Goal: Transaction & Acquisition: Purchase product/service

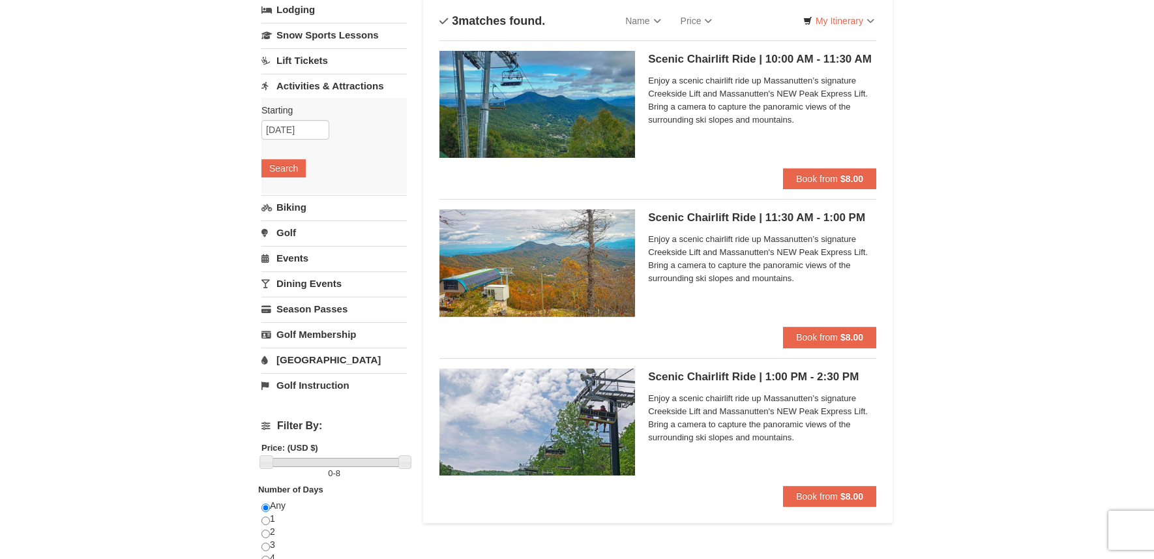
scroll to position [92, 0]
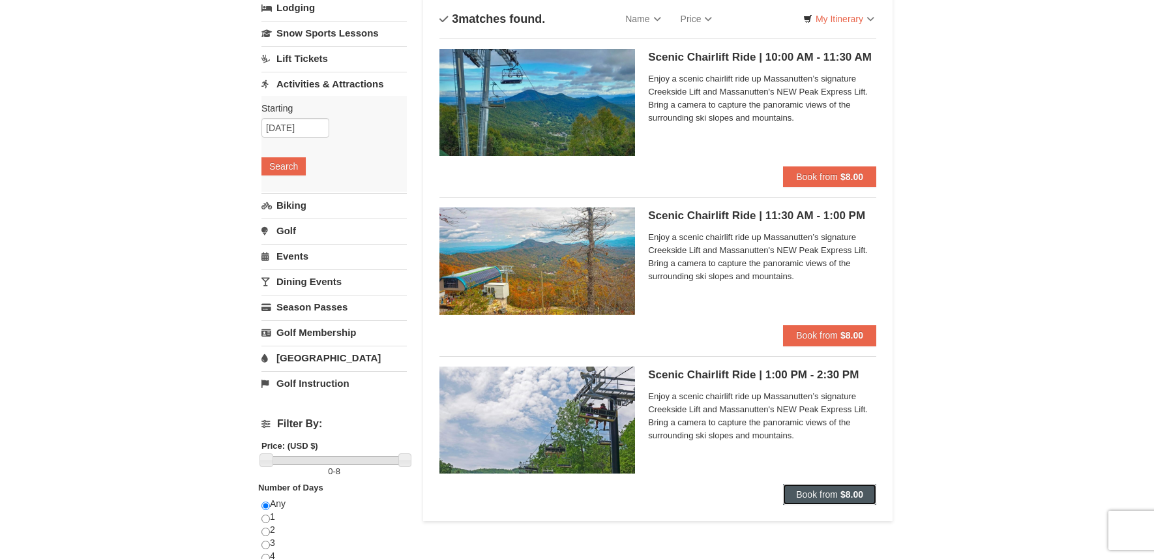
click at [814, 490] on span "Book from" at bounding box center [817, 494] width 42 height 10
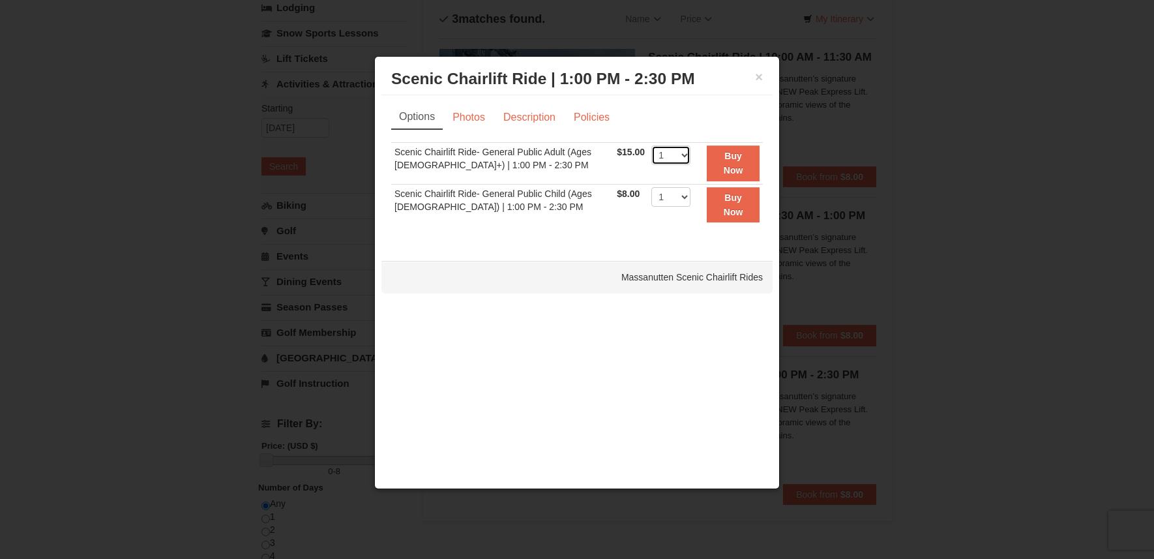
click at [679, 153] on select "1 2 3 4 5 6 7 8 9 10 11 12 13 14 15 16 17 18 19 20 21 22" at bounding box center [670, 155] width 39 height 20
select select "5"
click at [651, 145] on select "1 2 3 4 5 6 7 8 9 10 11 12 13 14 15 16 17 18 19 20 21 22" at bounding box center [670, 155] width 39 height 20
click at [738, 166] on strong "Buy Now" at bounding box center [734, 163] width 20 height 25
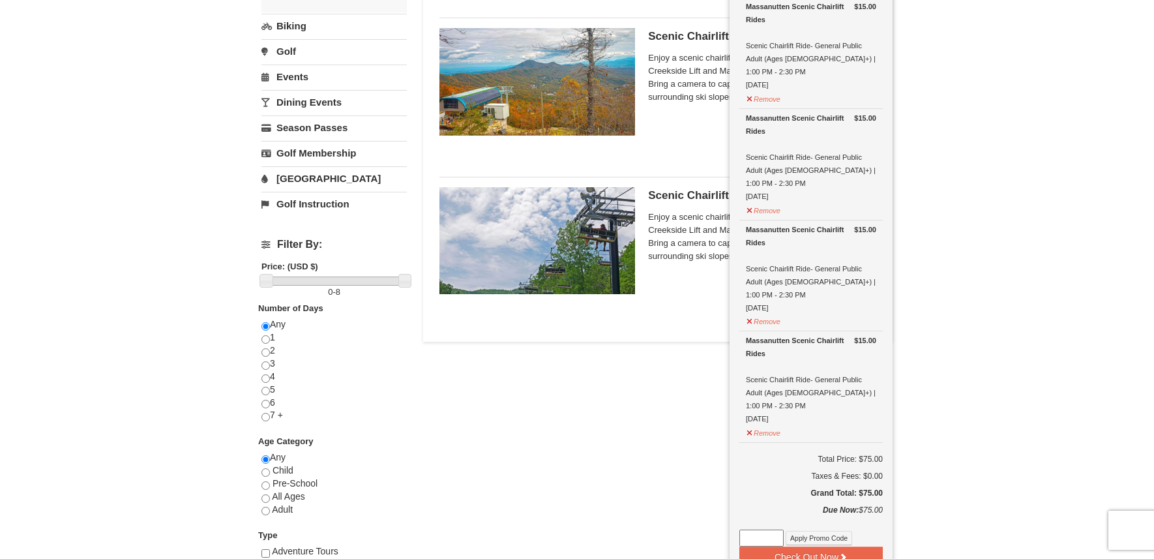
scroll to position [277, 0]
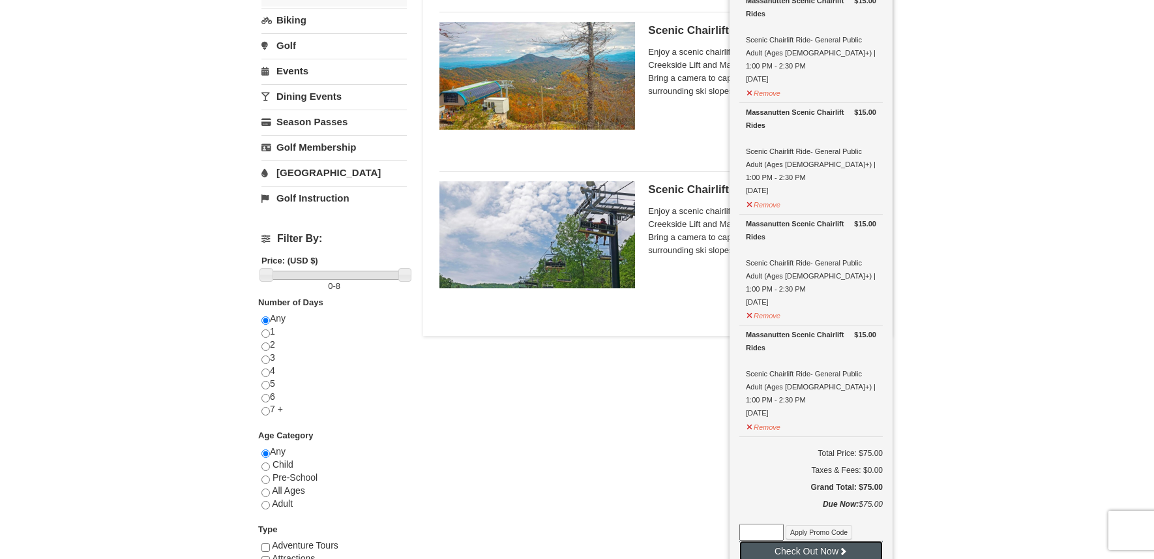
click at [835, 541] on button "Check Out Now" at bounding box center [810, 551] width 143 height 21
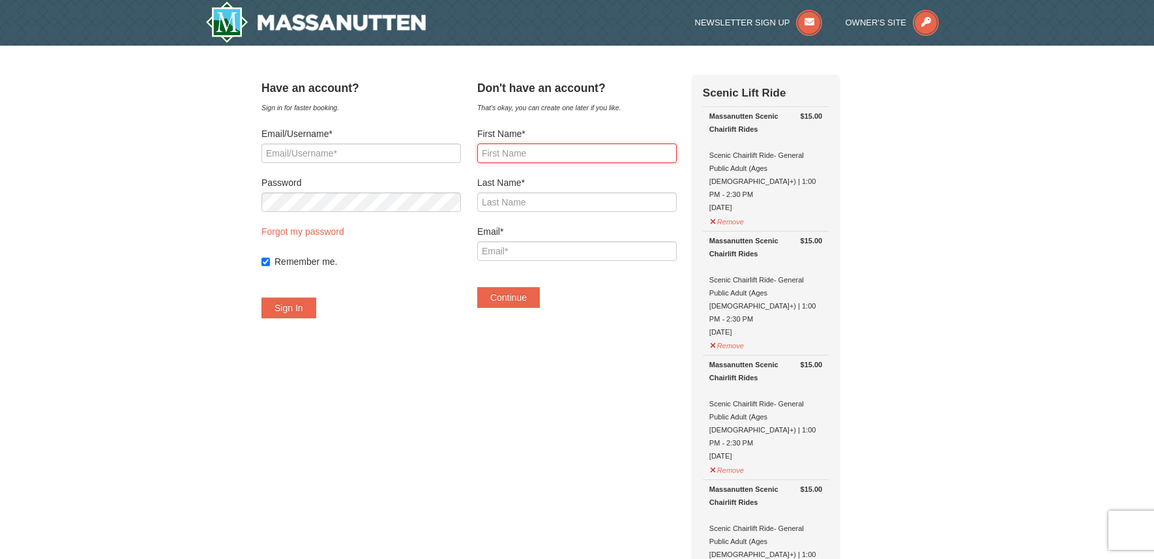
click at [558, 155] on input "First Name*" at bounding box center [577, 153] width 200 height 20
type input "Ana"
click at [546, 206] on input "Last Name*" at bounding box center [577, 202] width 200 height 20
type input "Mendez Medina"
click at [525, 256] on input "Email*" at bounding box center [577, 251] width 200 height 20
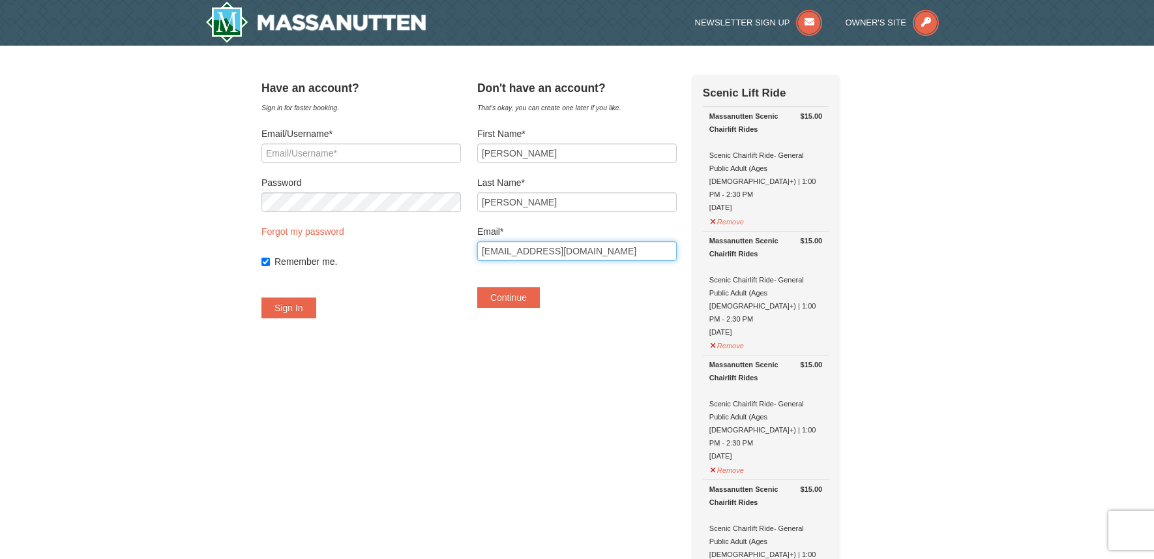
type input "anasmendezm@hotmail.com"
click at [536, 300] on button "Continue" at bounding box center [508, 297] width 63 height 21
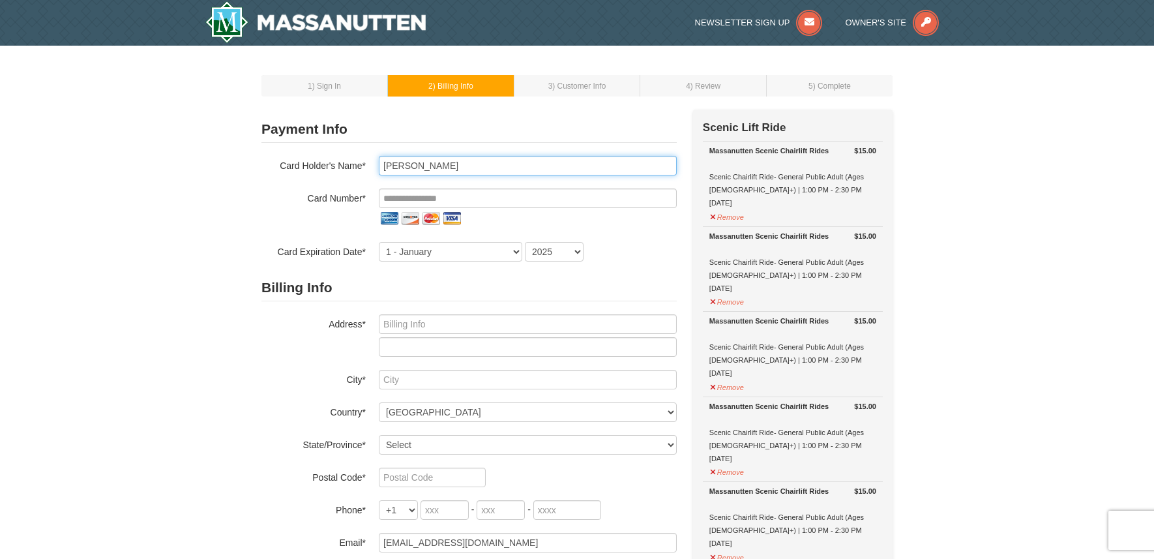
click at [488, 171] on input "Ana Mendez Medina" at bounding box center [528, 166] width 298 height 20
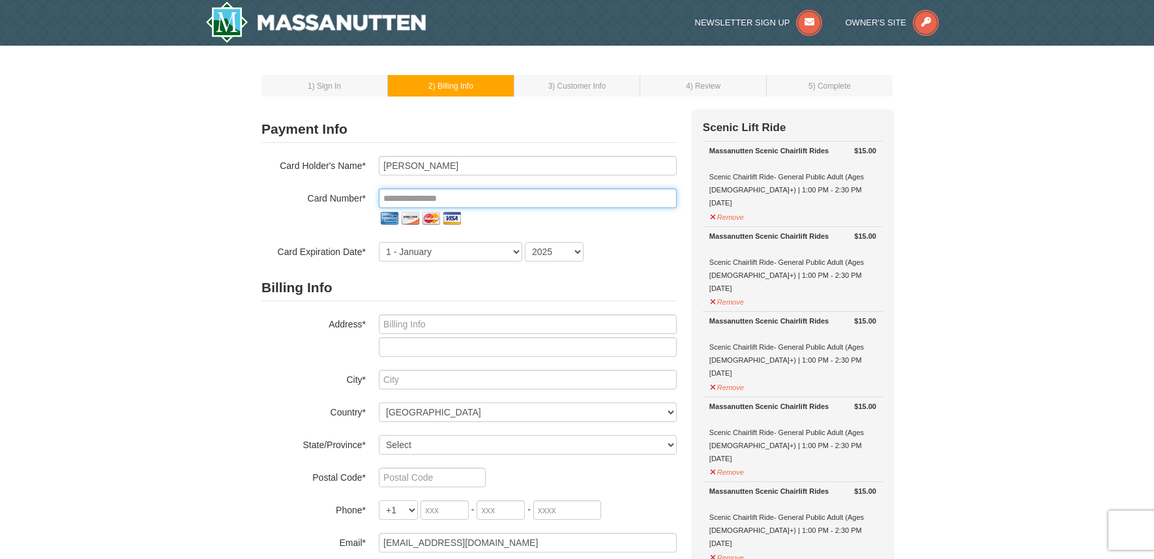
type input "**********"
select select "7"
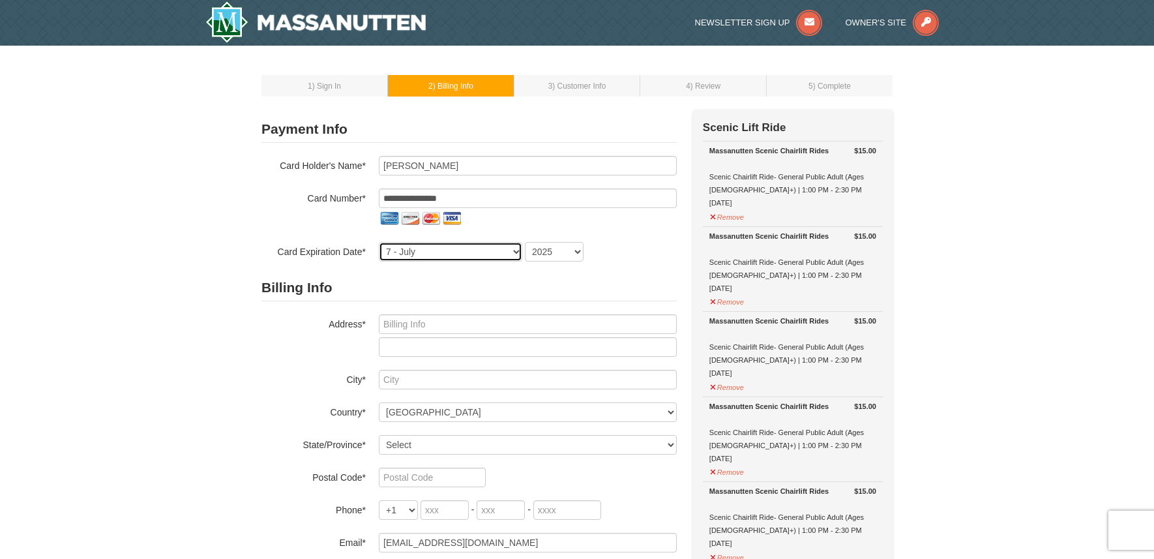
select select "2028"
